Goal: Task Accomplishment & Management: Manage account settings

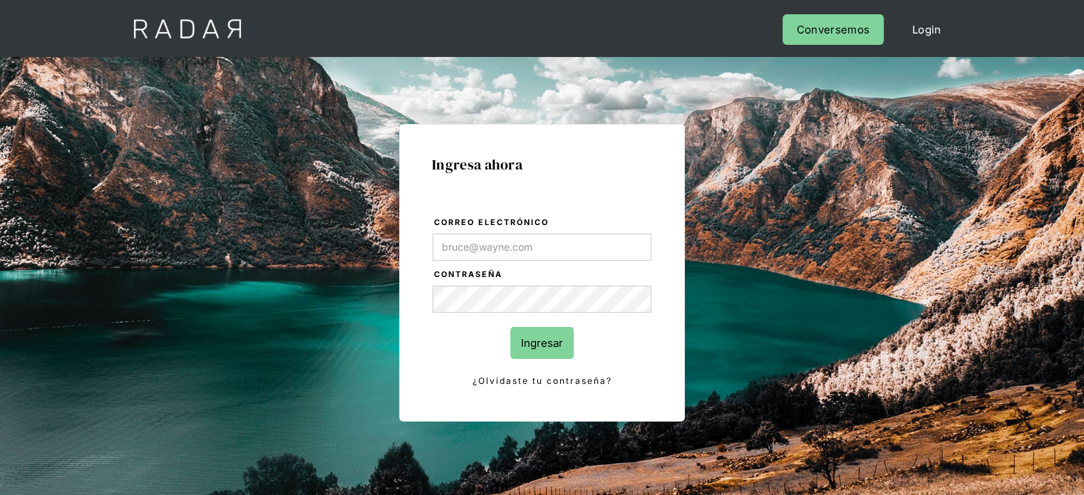
click at [462, 227] on label "Correo electrónico" at bounding box center [542, 223] width 217 height 14
click at [462, 234] on input "Correo electrónico" at bounding box center [542, 247] width 219 height 27
drag, startPoint x: 459, startPoint y: 244, endPoint x: 463, endPoint y: 251, distance: 7.7
click at [459, 244] on input "Correo electrónico" at bounding box center [542, 247] width 219 height 27
type input "[EMAIL_ADDRESS][DOMAIN_NAME]"
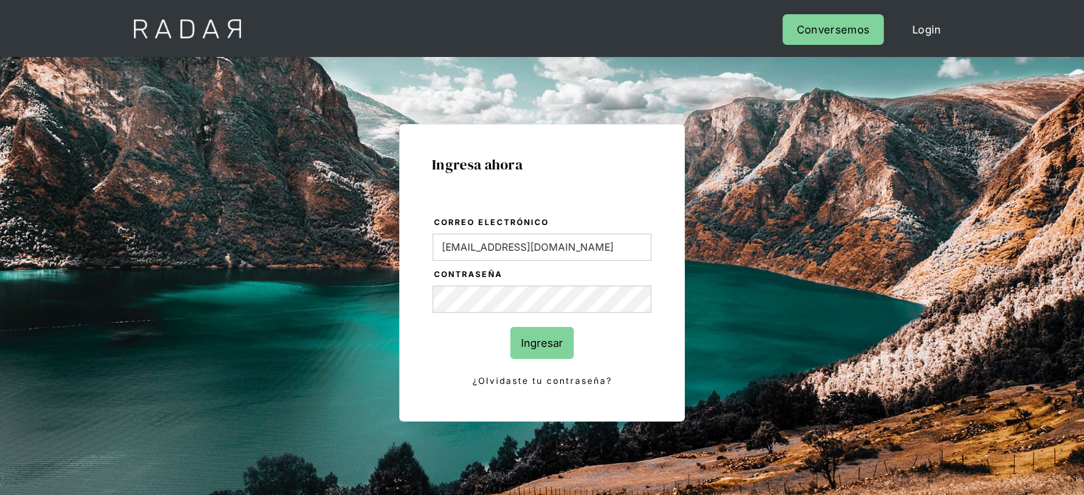
click at [527, 349] on input "Ingresar" at bounding box center [541, 343] width 63 height 32
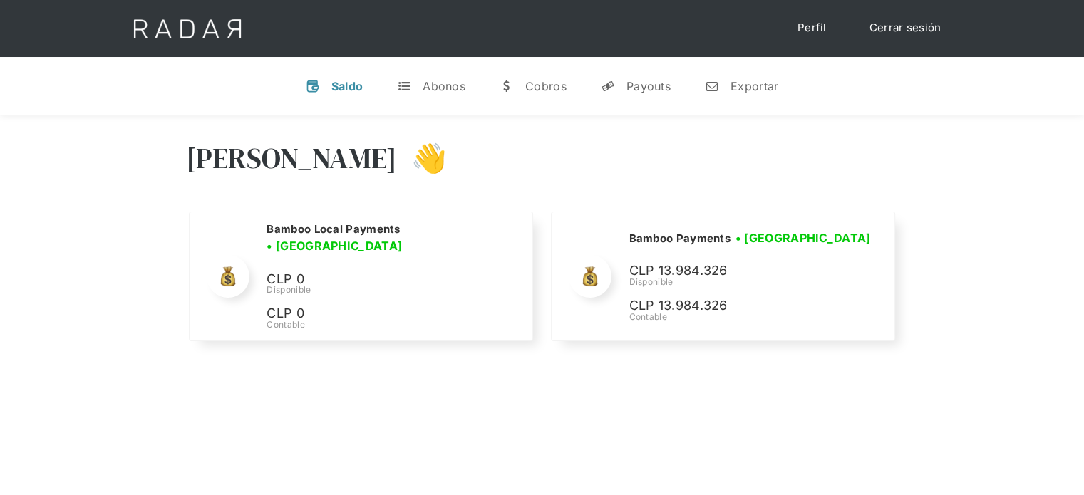
click at [799, 167] on div "[PERSON_NAME] 👋" at bounding box center [542, 169] width 713 height 86
